Goal: Navigation & Orientation: Go to known website

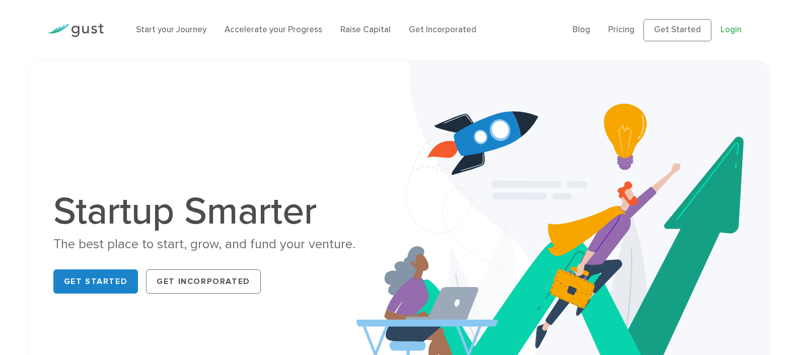
click at [723, 28] on link "Login" at bounding box center [731, 30] width 21 height 10
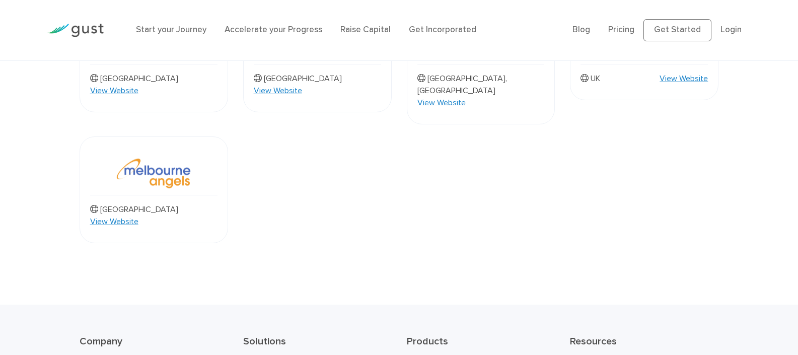
scroll to position [1087, 0]
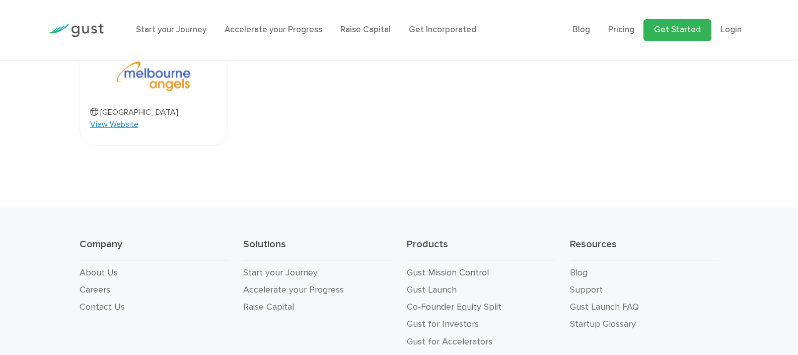
click at [657, 31] on link "Get Started" at bounding box center [678, 30] width 68 height 22
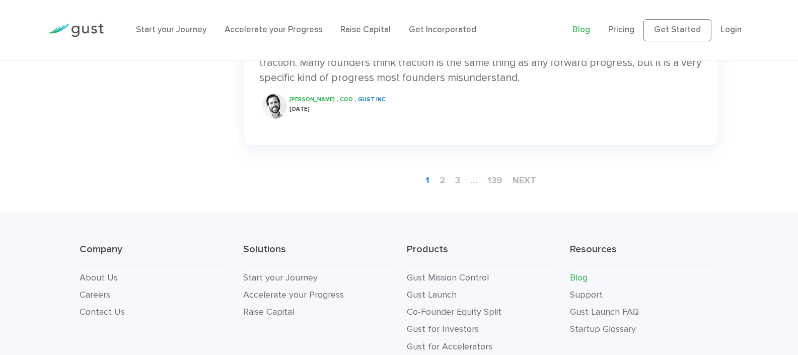
scroll to position [1732, 0]
